Goal: Task Accomplishment & Management: Manage account settings

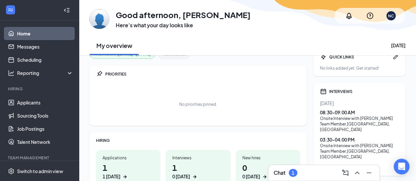
scroll to position [12, 0]
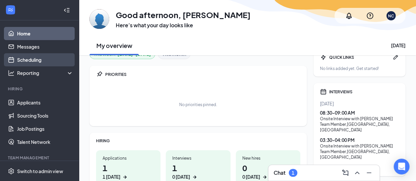
click at [36, 61] on link "Scheduling" at bounding box center [45, 59] width 56 height 13
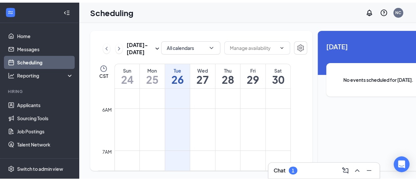
scroll to position [233, 0]
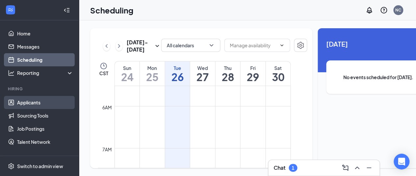
click at [32, 98] on link "Applicants" at bounding box center [45, 102] width 56 height 13
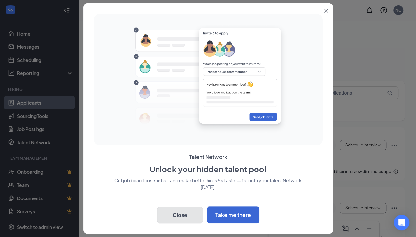
click at [175, 181] on button "Close" at bounding box center [180, 215] width 46 height 16
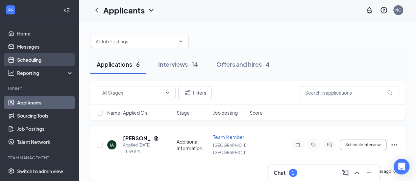
click at [33, 58] on link "Scheduling" at bounding box center [45, 59] width 56 height 13
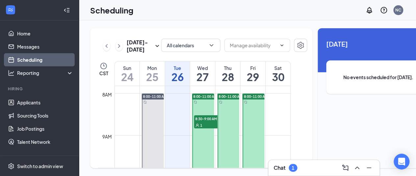
scroll to position [325, 0]
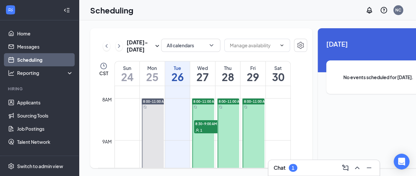
click at [208, 127] on span "8:30-9:00 AM" at bounding box center [210, 123] width 33 height 7
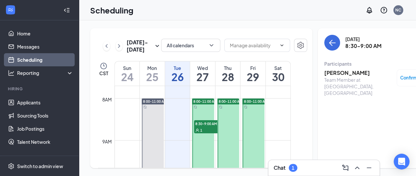
scroll to position [10, 0]
click at [411, 75] on div "Confirmed" at bounding box center [414, 78] width 29 height 7
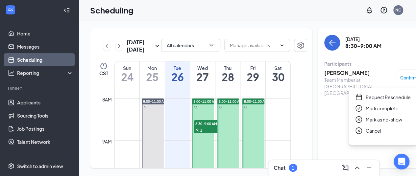
click at [411, 75] on span "Confirmed" at bounding box center [411, 78] width 22 height 7
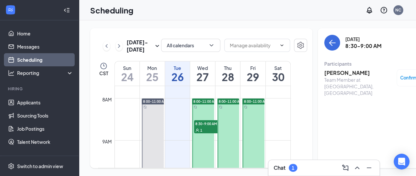
click at [324, 77] on div "Team Member at [GEOGRAPHIC_DATA], [GEOGRAPHIC_DATA]" at bounding box center [358, 87] width 69 height 20
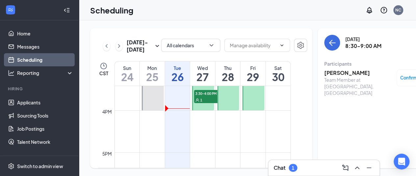
scroll to position [650, 0]
click at [205, 101] on div "1" at bounding box center [210, 99] width 33 height 7
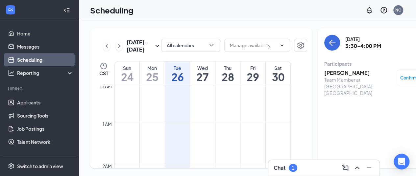
scroll to position [1, 0]
